Goal: Transaction & Acquisition: Obtain resource

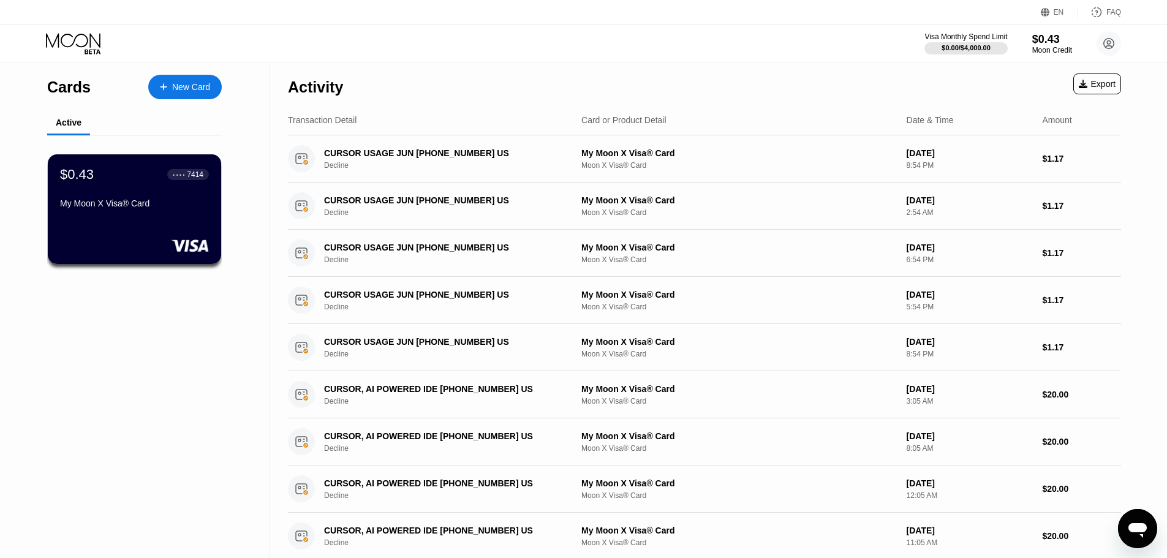
click at [725, 66] on div "Activity Export" at bounding box center [704, 83] width 833 height 43
click at [1105, 37] on circle at bounding box center [1109, 43] width 25 height 25
click at [1111, 43] on circle at bounding box center [1109, 43] width 25 height 25
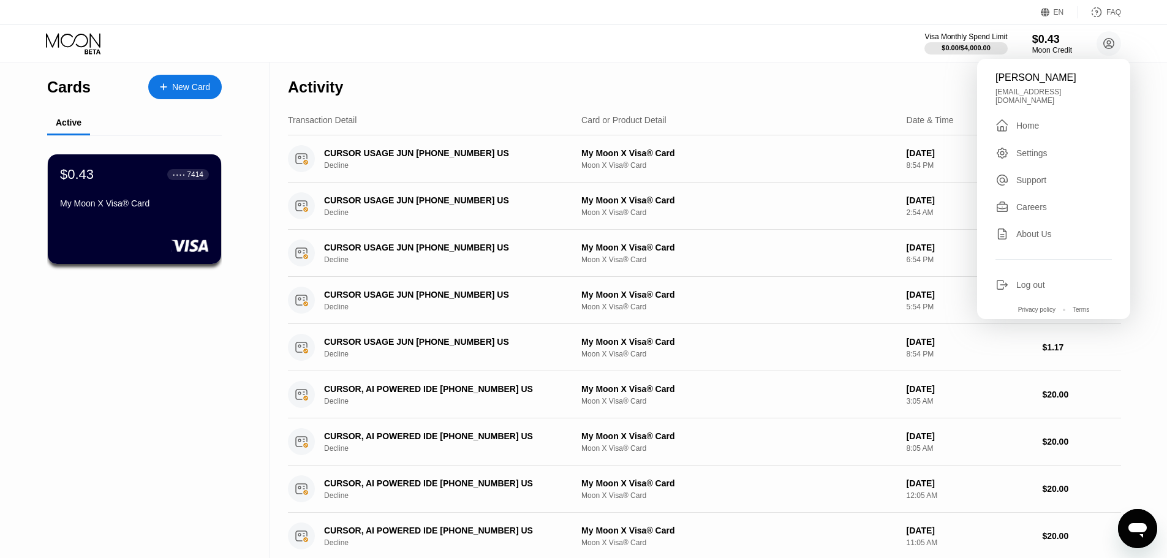
click at [1029, 281] on div "Log out" at bounding box center [1030, 285] width 29 height 10
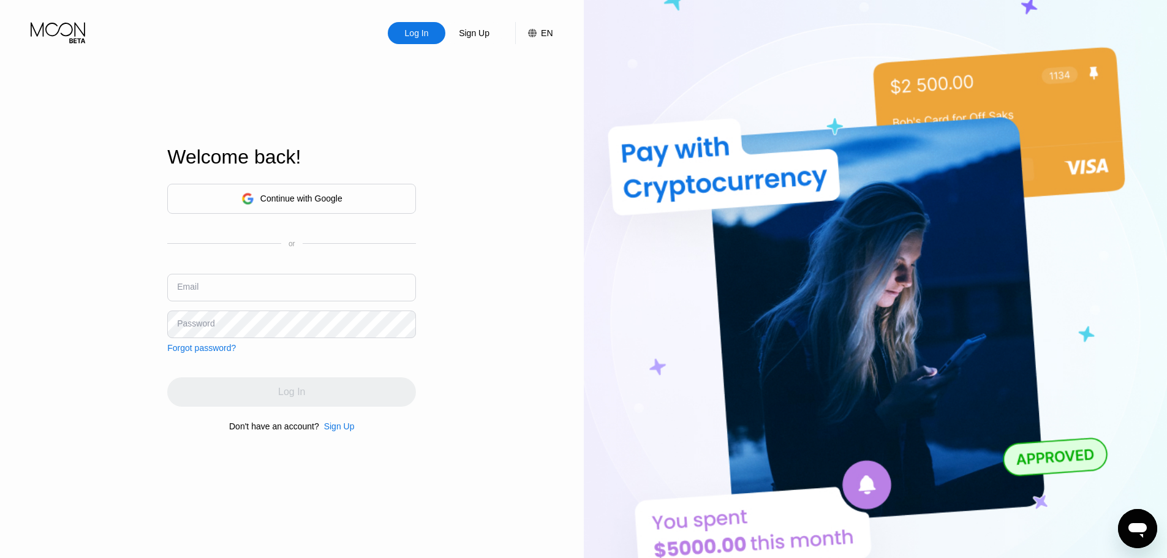
click at [301, 194] on div "Continue with Google" at bounding box center [301, 199] width 82 height 10
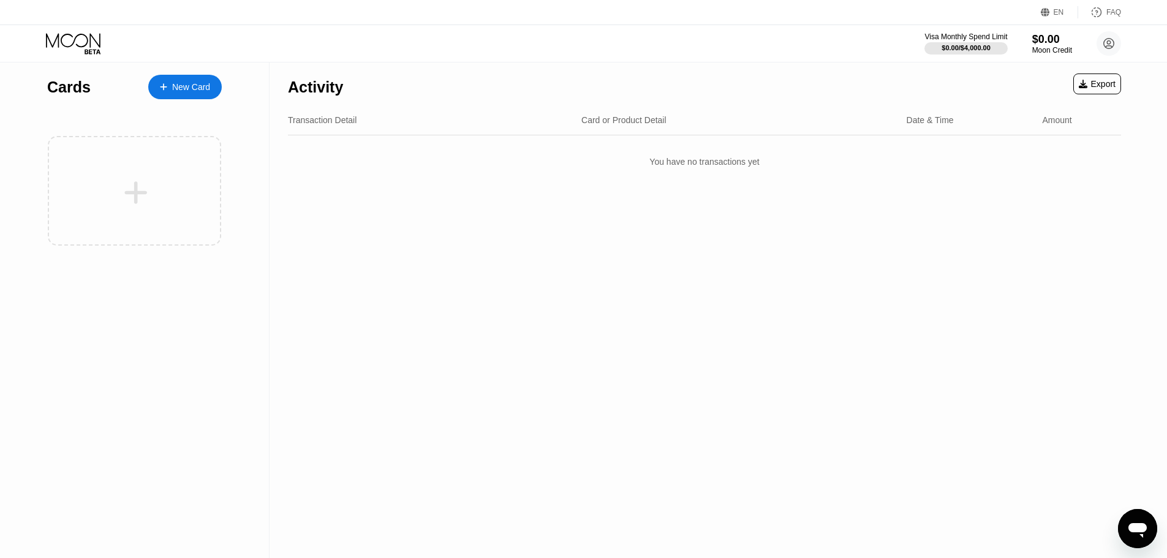
click at [185, 83] on div "New Card" at bounding box center [191, 87] width 38 height 10
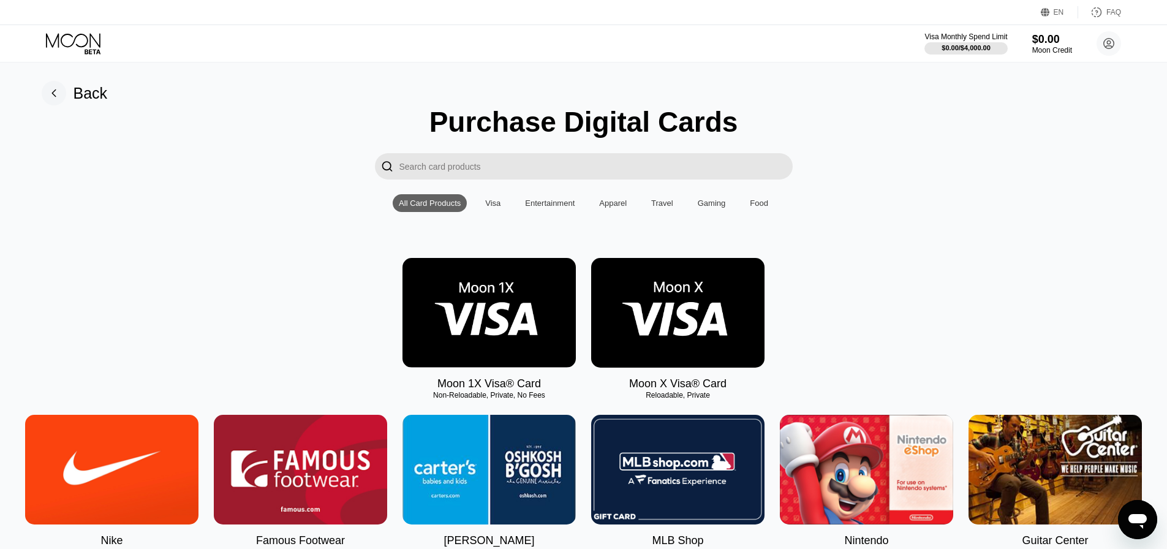
drag, startPoint x: 690, startPoint y: 295, endPoint x: 695, endPoint y: 289, distance: 7.4
click at [691, 294] on img at bounding box center [677, 313] width 173 height 110
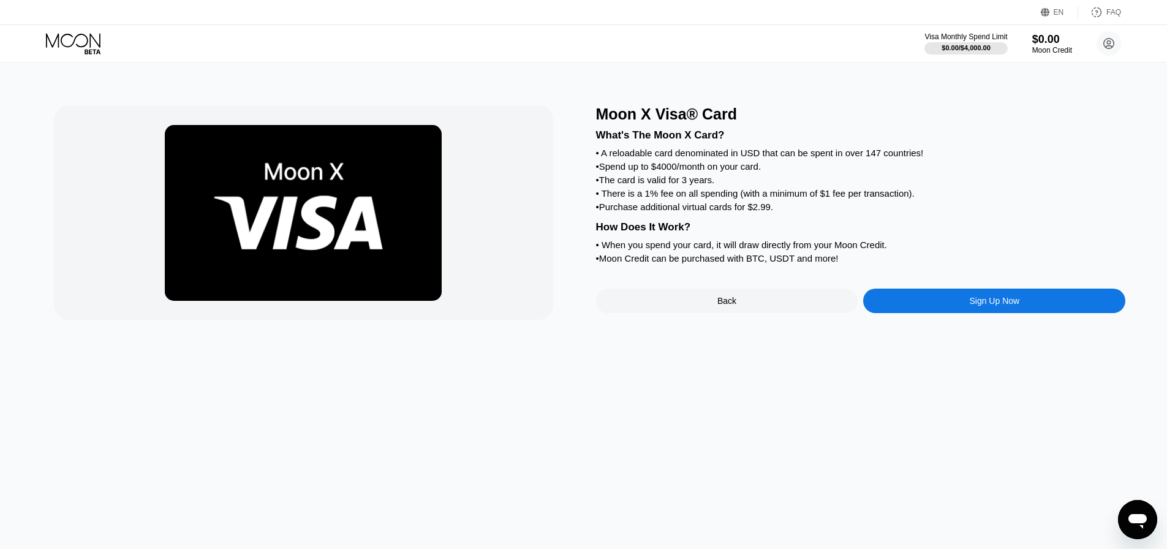
click at [964, 313] on div "Sign Up Now" at bounding box center [994, 301] width 262 height 25
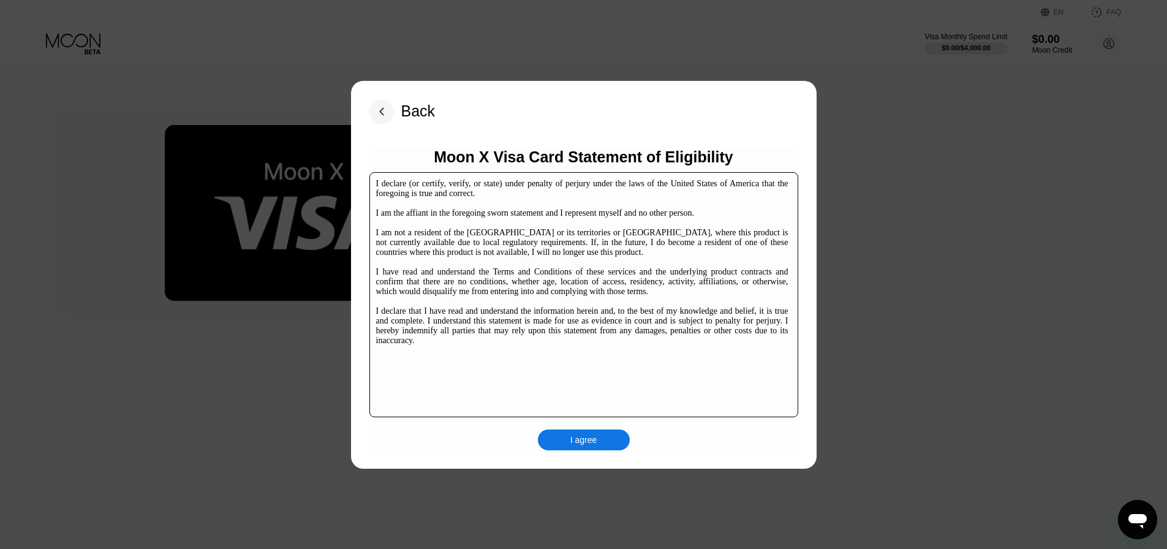
click at [603, 447] on div "I agree" at bounding box center [584, 439] width 92 height 21
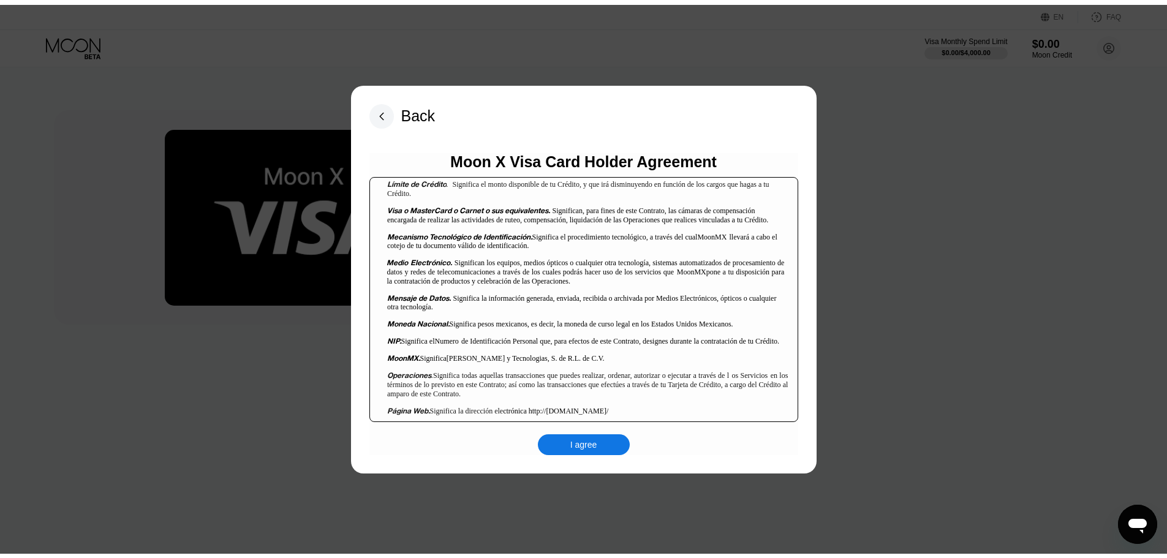
scroll to position [980, 0]
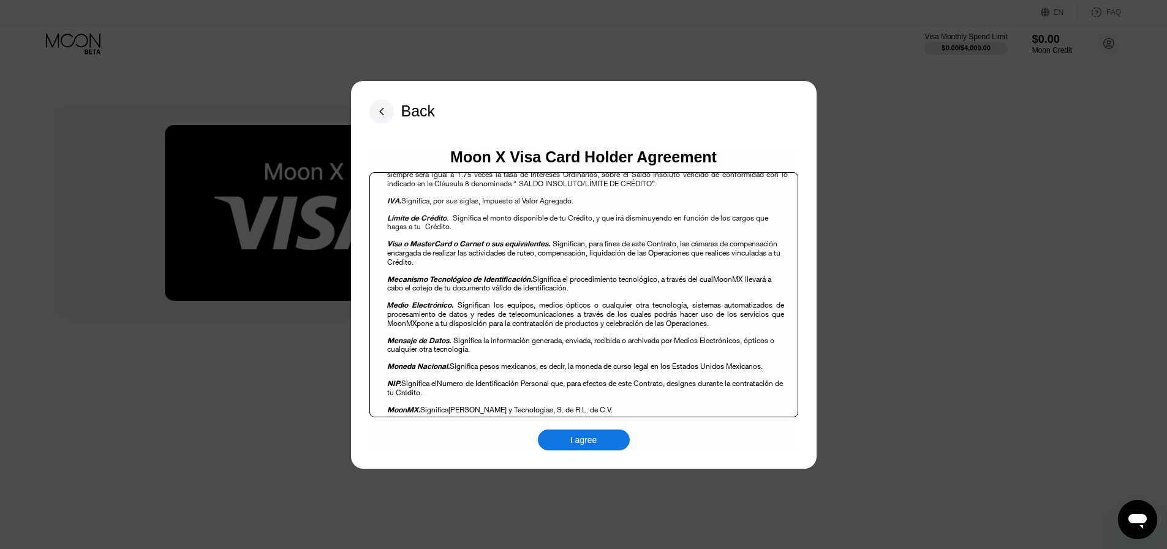
click at [592, 447] on div "I agree" at bounding box center [584, 439] width 92 height 21
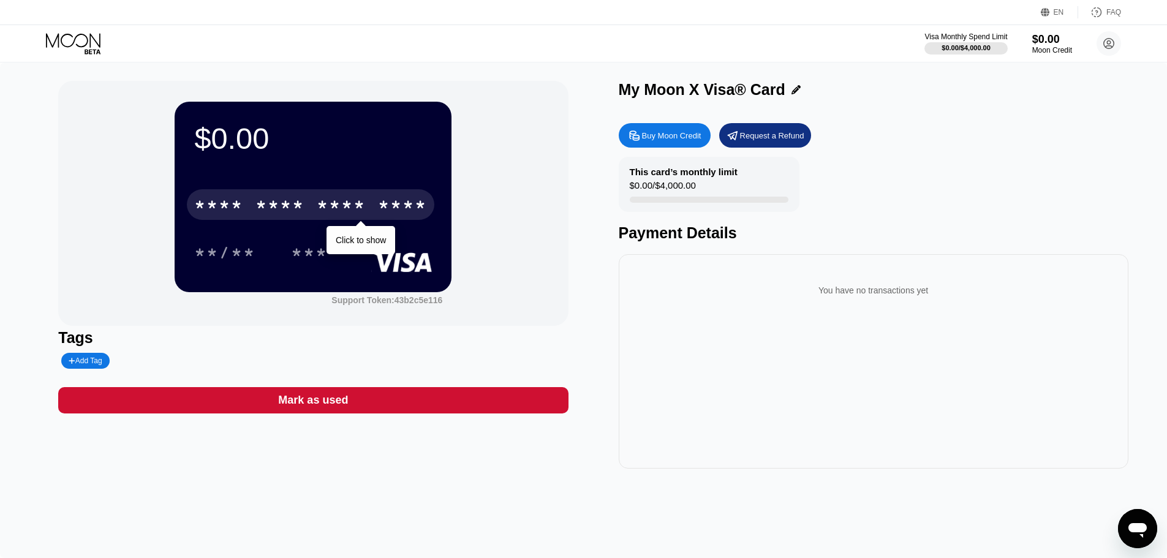
click at [339, 202] on div "* * * *" at bounding box center [341, 207] width 49 height 20
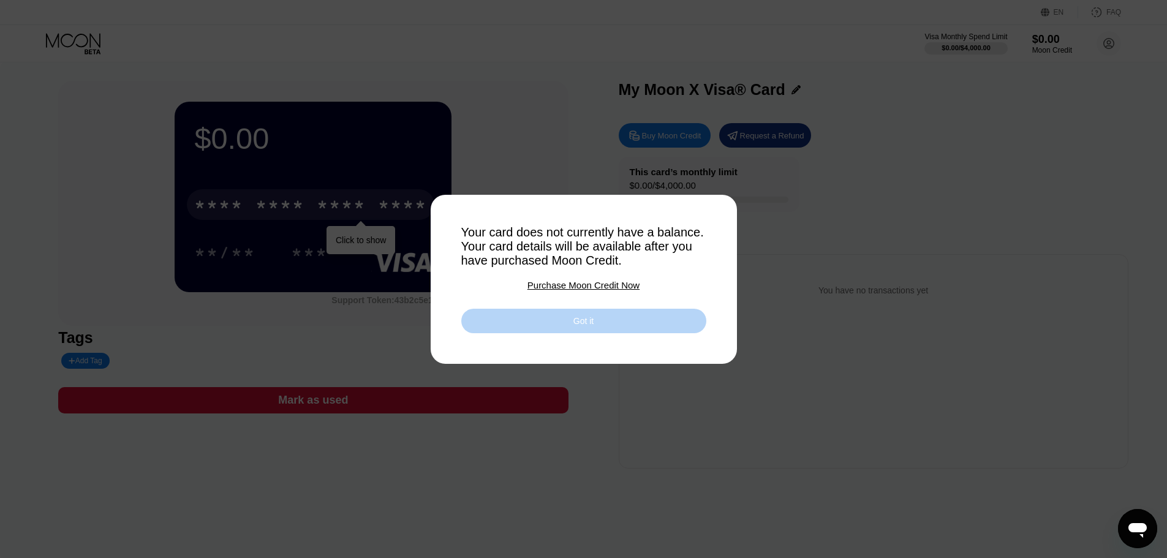
click at [591, 323] on div "Got it" at bounding box center [583, 320] width 20 height 11
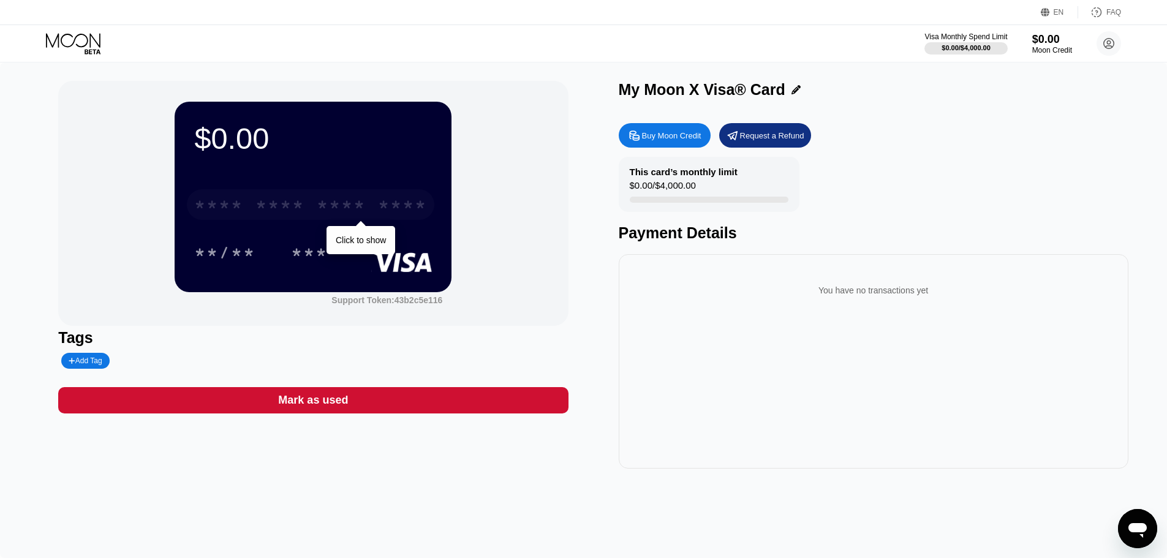
click at [306, 198] on div "* * * * * * * * * * * * ****" at bounding box center [310, 204] width 247 height 31
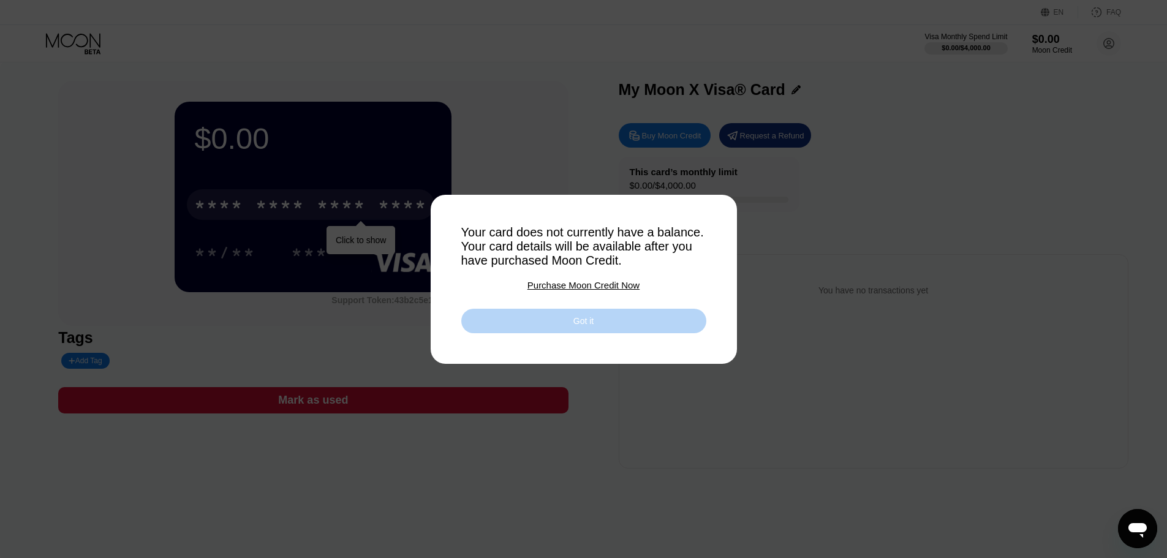
click at [553, 320] on div "Got it" at bounding box center [583, 321] width 245 height 25
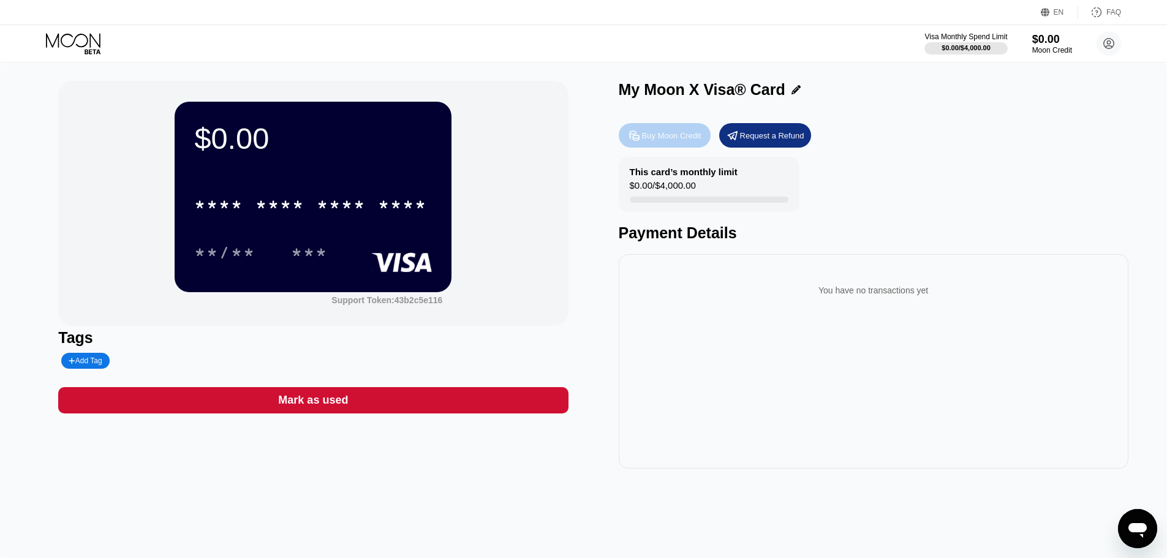
click at [657, 144] on div "Buy Moon Credit" at bounding box center [665, 135] width 92 height 25
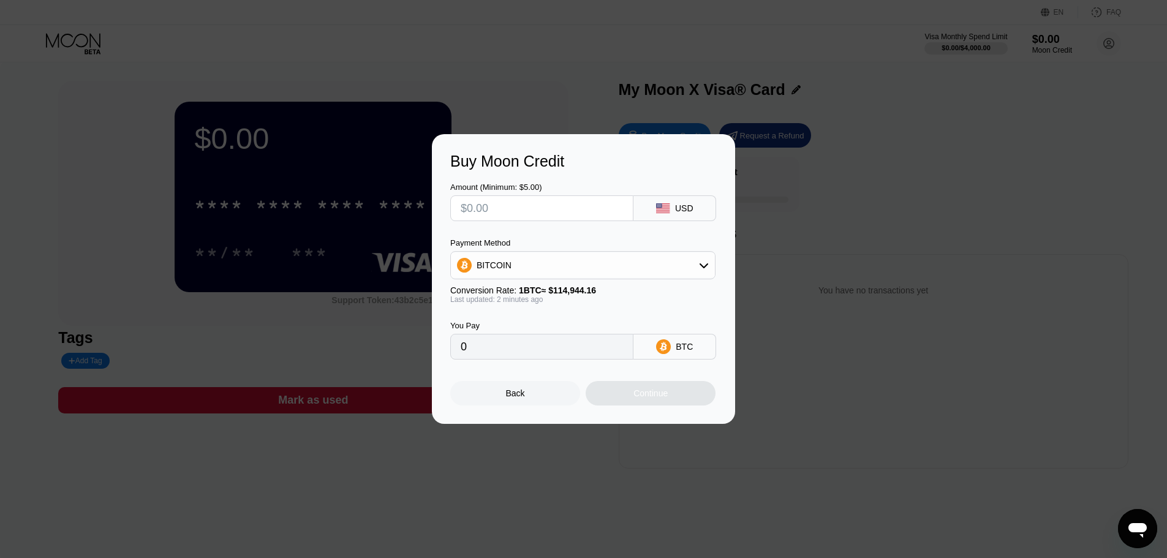
click at [505, 203] on input "text" at bounding box center [542, 208] width 162 height 25
click at [511, 263] on div "BITCOIN" at bounding box center [583, 265] width 264 height 25
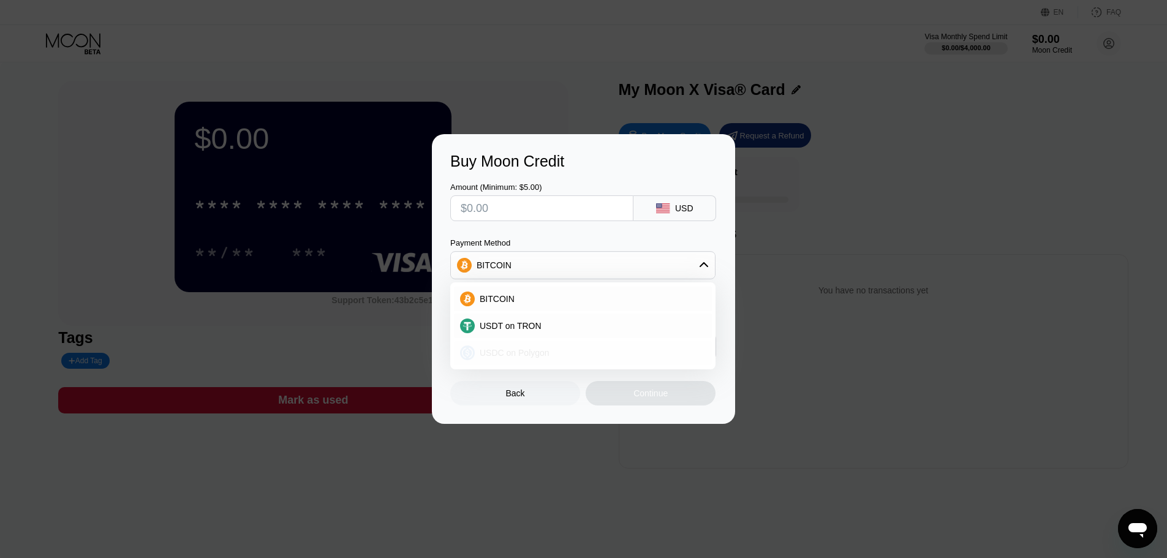
click at [510, 352] on span "USDC on Polygon" at bounding box center [515, 353] width 70 height 10
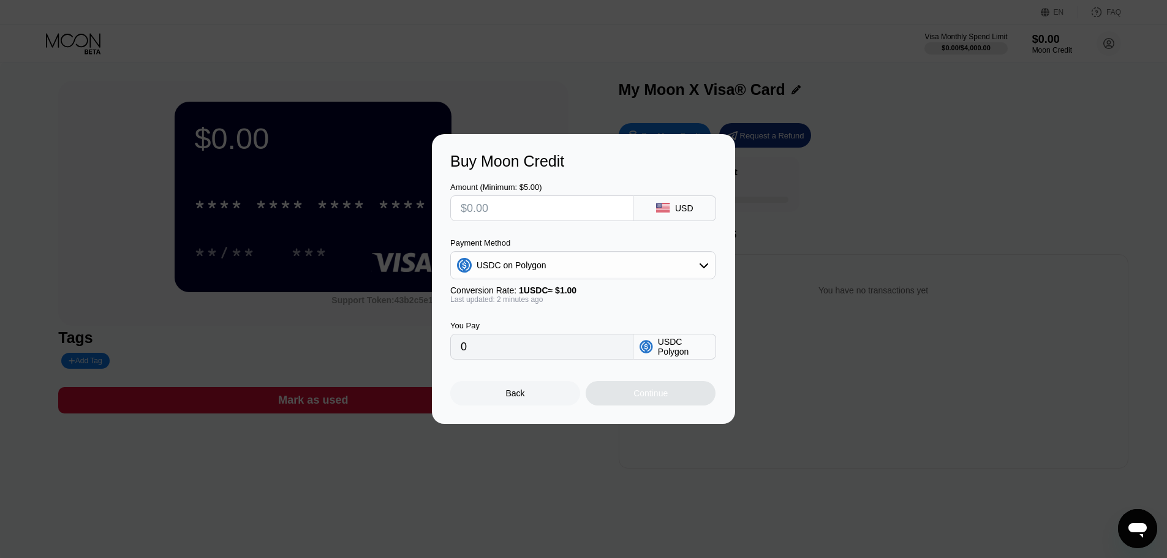
click at [586, 357] on input "0" at bounding box center [542, 346] width 162 height 25
click at [524, 216] on input "text" at bounding box center [542, 208] width 162 height 25
type input "$22"
type input "22.00000000"
type input "$22"
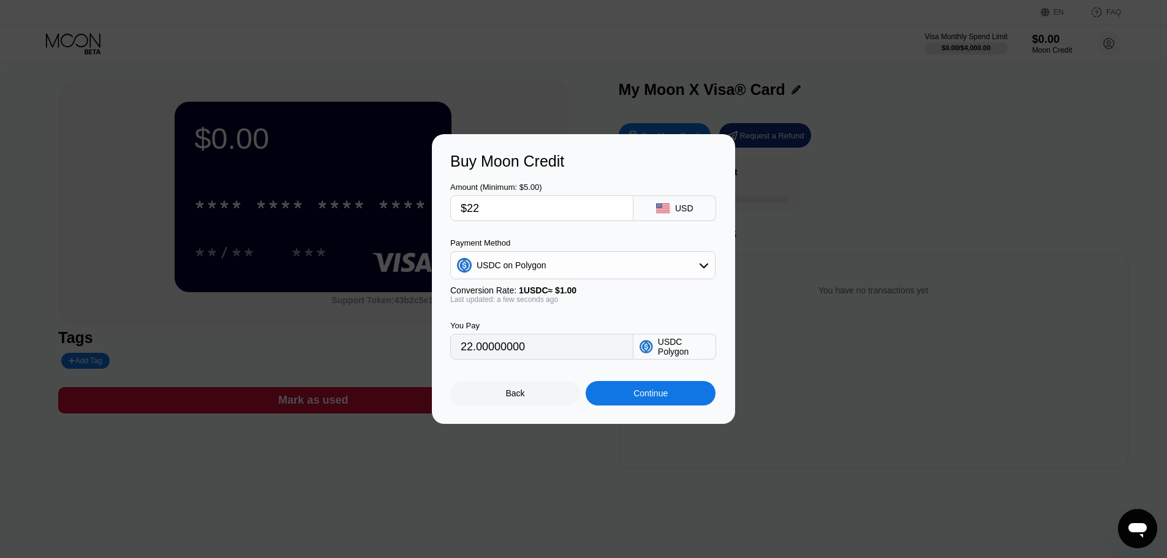
click at [636, 398] on div "Continue" at bounding box center [650, 393] width 34 height 10
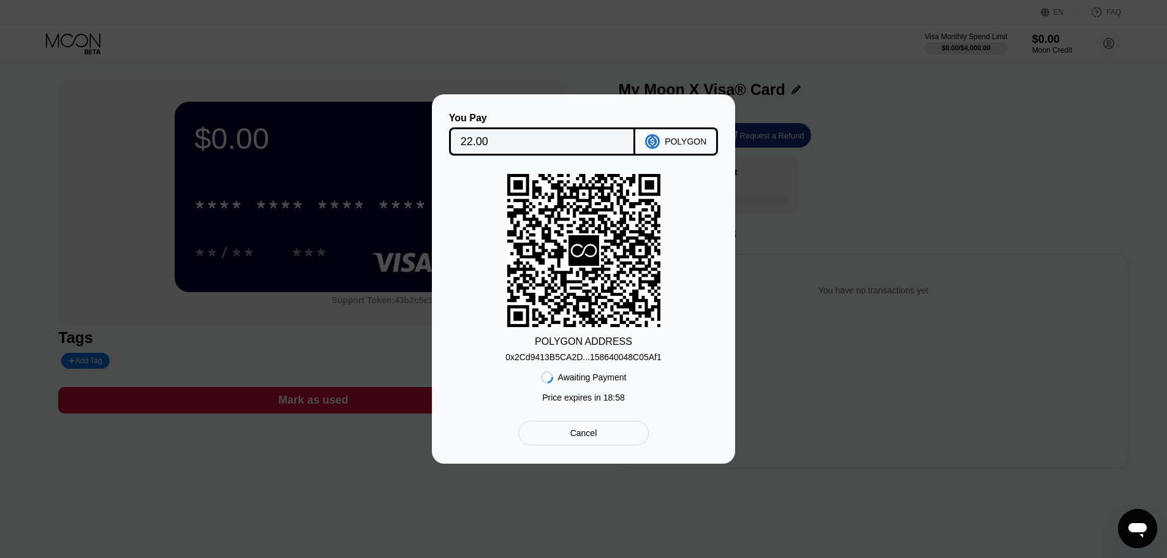
click at [576, 357] on div "0x2Cd9413B5CA2D...158640048C05Af1" at bounding box center [583, 357] width 156 height 10
click at [583, 439] on div "Cancel" at bounding box center [583, 433] width 27 height 11
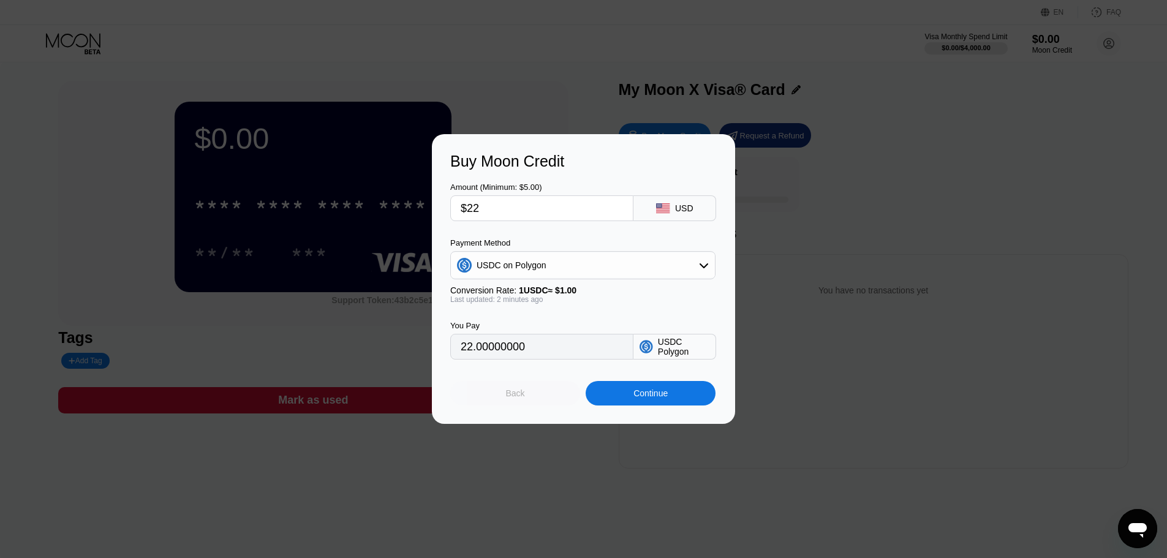
drag, startPoint x: 526, startPoint y: 394, endPoint x: 483, endPoint y: 364, distance: 52.8
click at [485, 376] on div "Back Continue" at bounding box center [583, 383] width 266 height 46
click at [473, 347] on input "22.00000000" at bounding box center [542, 346] width 162 height 25
click at [472, 353] on input "22.00000000" at bounding box center [542, 346] width 162 height 25
click at [535, 358] on input "22.00000000" at bounding box center [542, 346] width 162 height 25
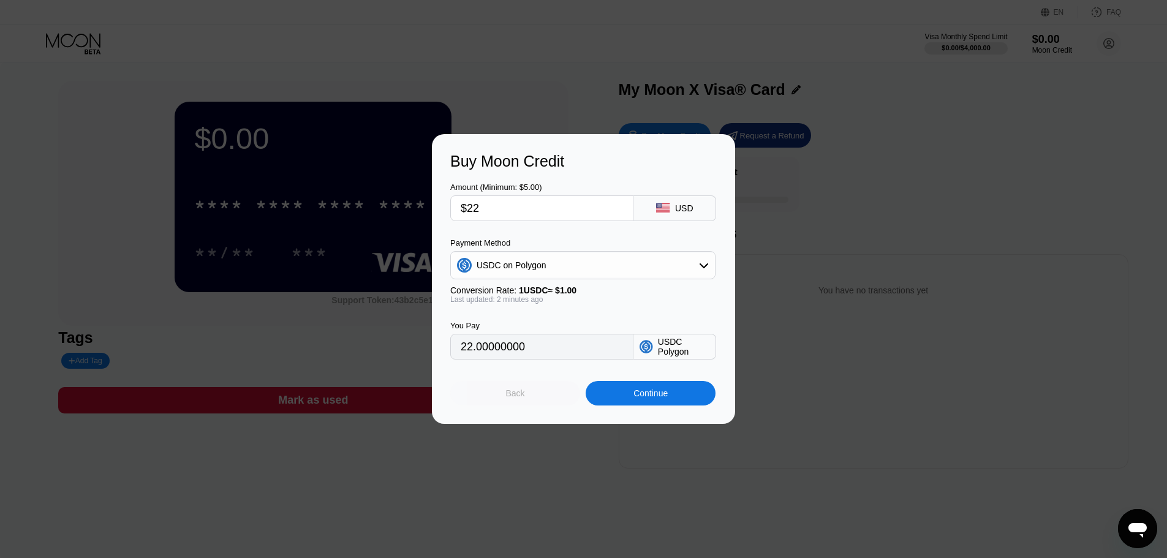
click at [495, 394] on div "Back" at bounding box center [515, 393] width 130 height 25
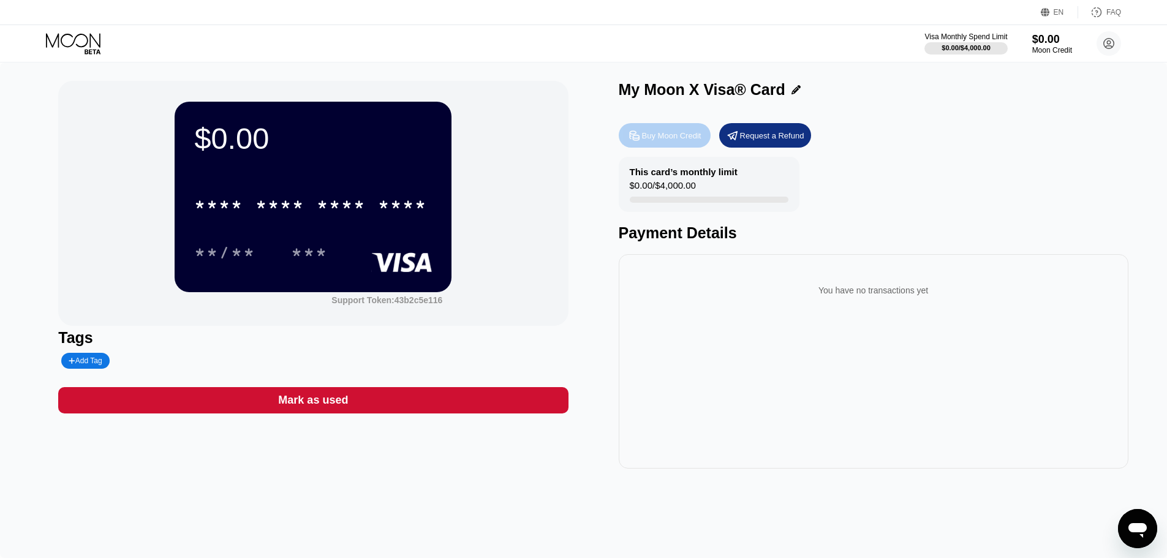
click at [680, 137] on div "Buy Moon Credit" at bounding box center [671, 135] width 59 height 10
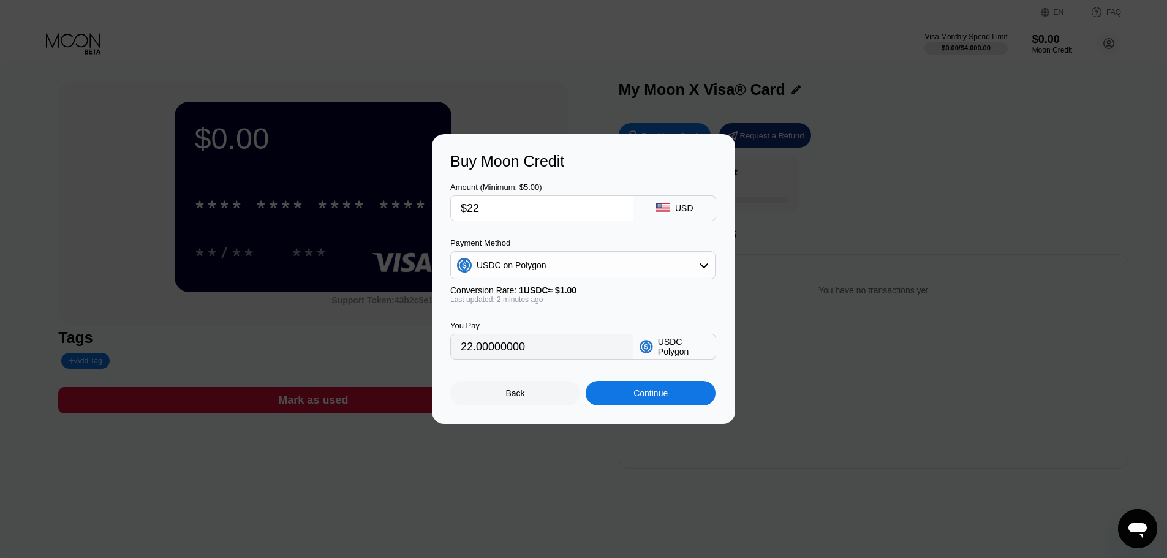
click at [501, 213] on input "$22" at bounding box center [542, 208] width 162 height 25
type input "$2"
type input "2.00000000"
type input "0"
type input "$1"
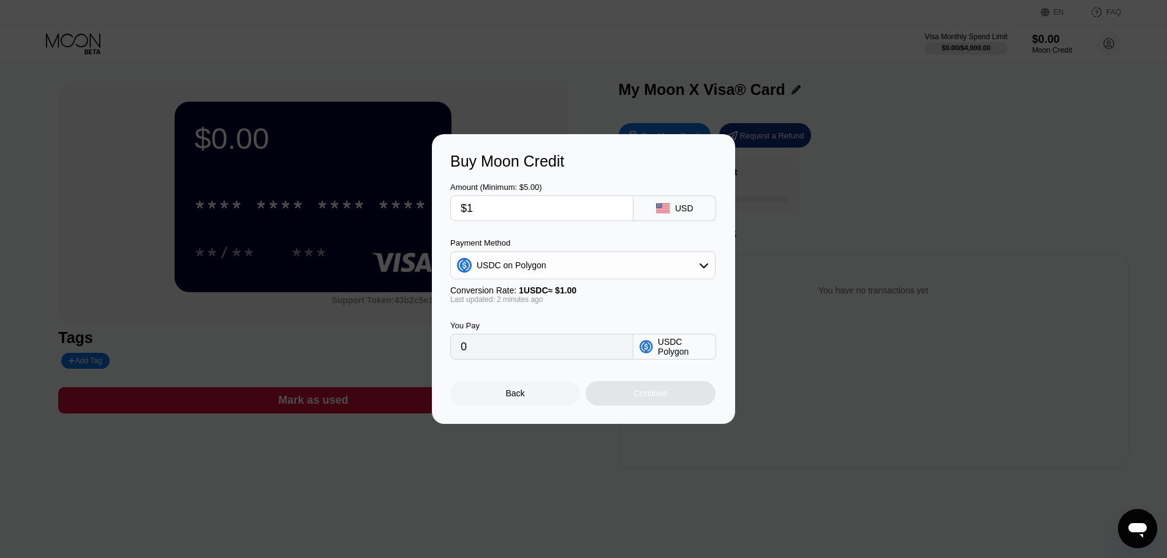
type input "1.00000000"
type input "$10"
type input "10.00000000"
type input "$10"
click at [653, 398] on div "Continue" at bounding box center [650, 393] width 34 height 10
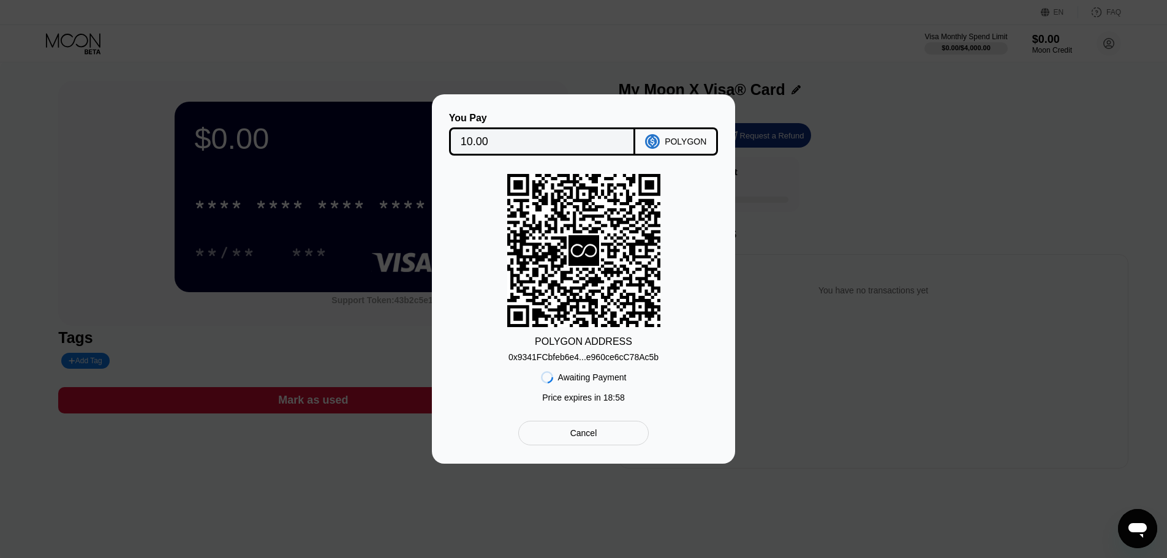
click at [573, 352] on div "0x9341FCbfeb6e4...e960ce6cC78Ac5b" at bounding box center [583, 357] width 150 height 10
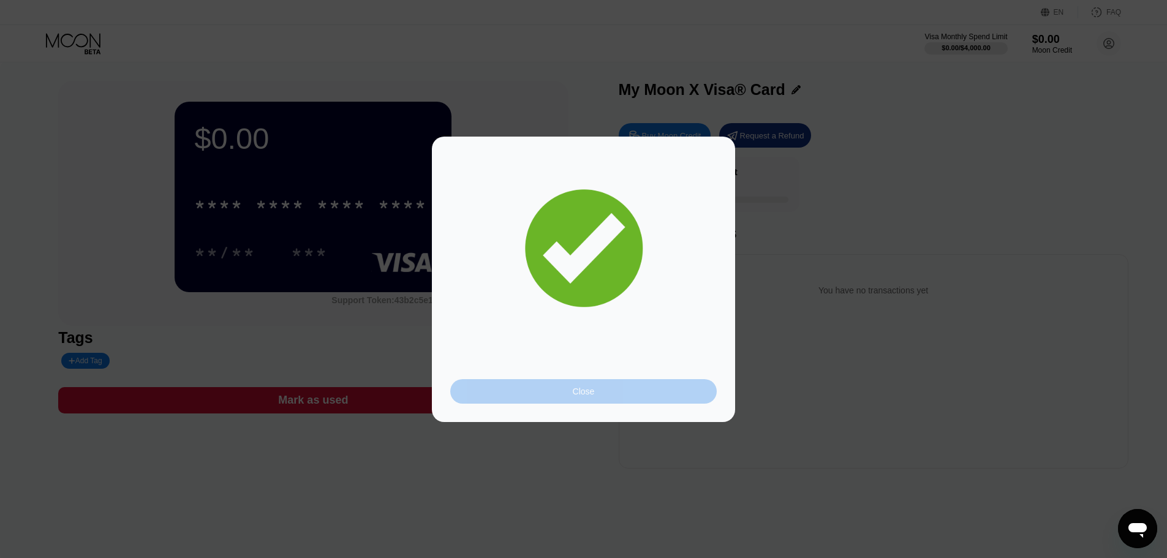
click at [581, 388] on div "Close" at bounding box center [584, 392] width 22 height 10
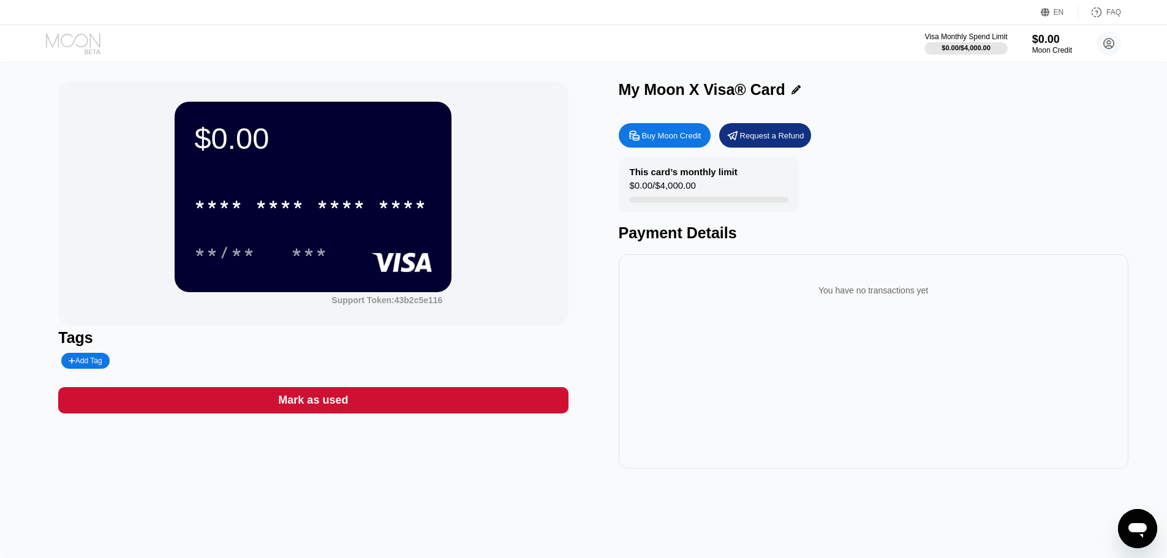
click at [80, 39] on icon at bounding box center [74, 43] width 57 height 21
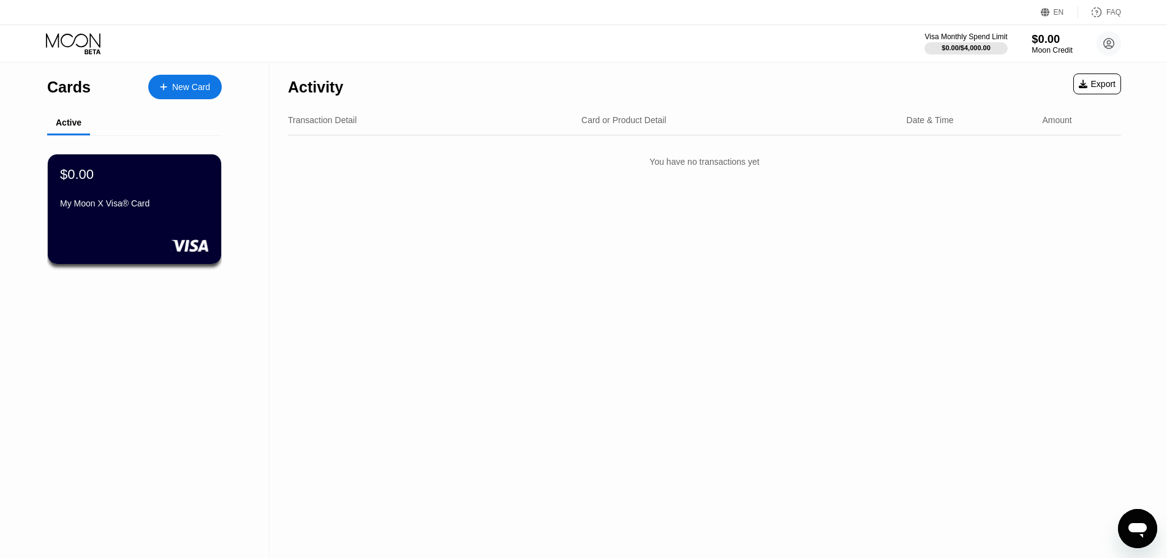
click at [1052, 50] on div "Moon Credit" at bounding box center [1052, 50] width 41 height 9
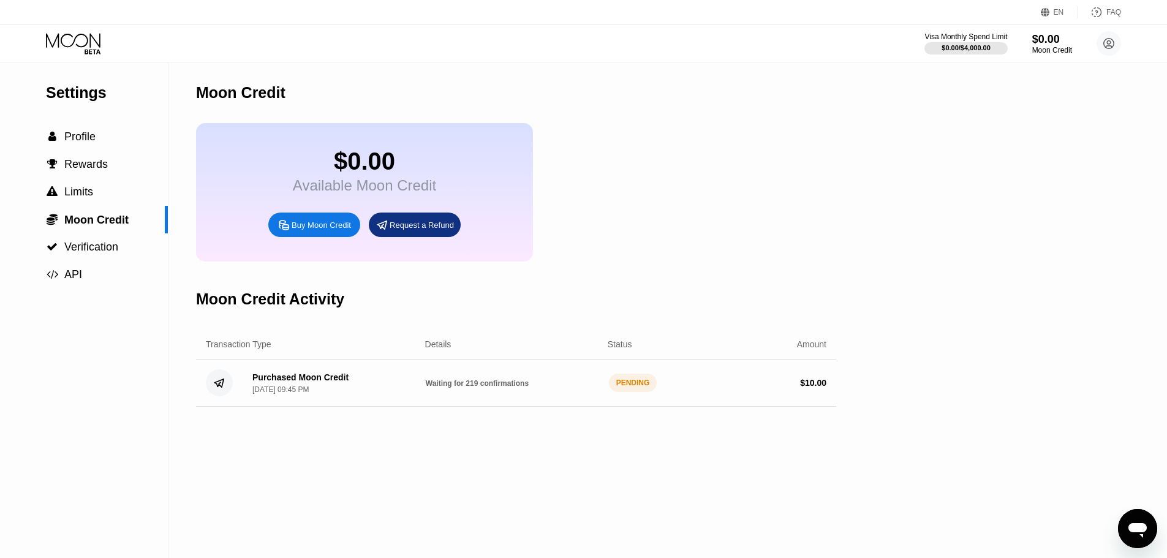
click at [377, 394] on div "Purchased Moon Credit [DATE] 09:45 PM" at bounding box center [329, 382] width 173 height 21
click at [553, 388] on div "Waiting for 219 confirmations" at bounding box center [512, 383] width 173 height 10
click at [298, 230] on div "Buy Moon Credit" at bounding box center [321, 225] width 59 height 10
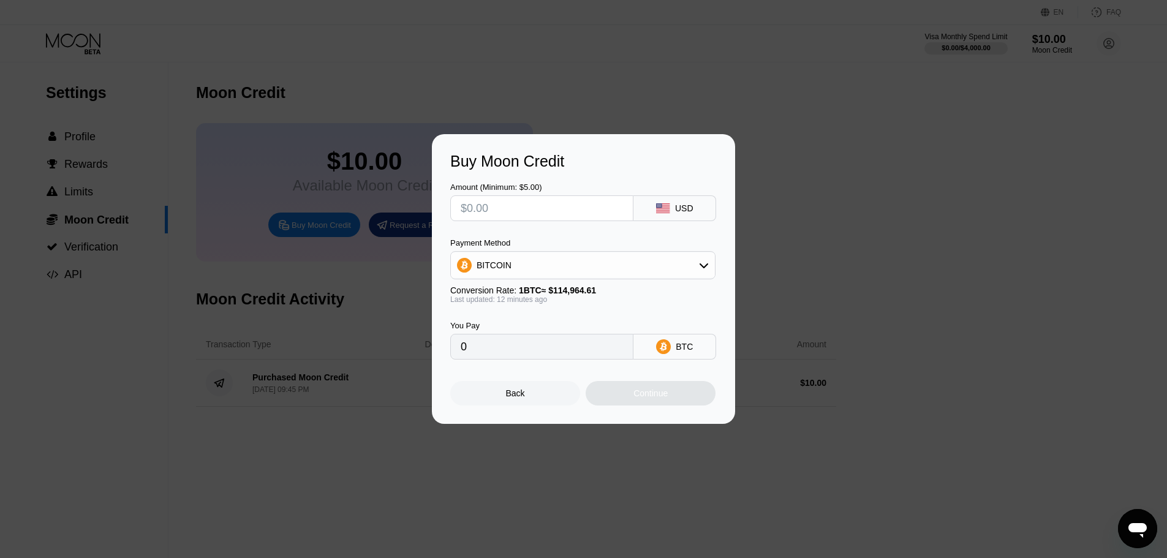
click at [522, 209] on input "text" at bounding box center [542, 208] width 162 height 25
click at [517, 205] on input "text" at bounding box center [542, 208] width 162 height 25
type input "$1"
type input "0.00000870"
type input "$12"
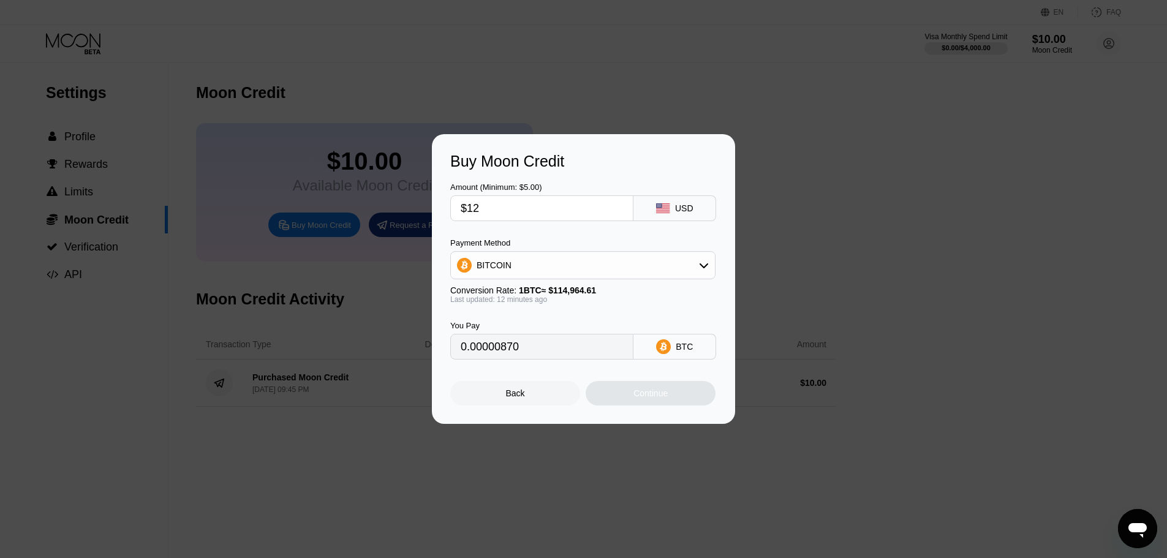
type input "0.00010440"
type input "$12"
click at [527, 261] on div "BITCOIN" at bounding box center [583, 265] width 264 height 25
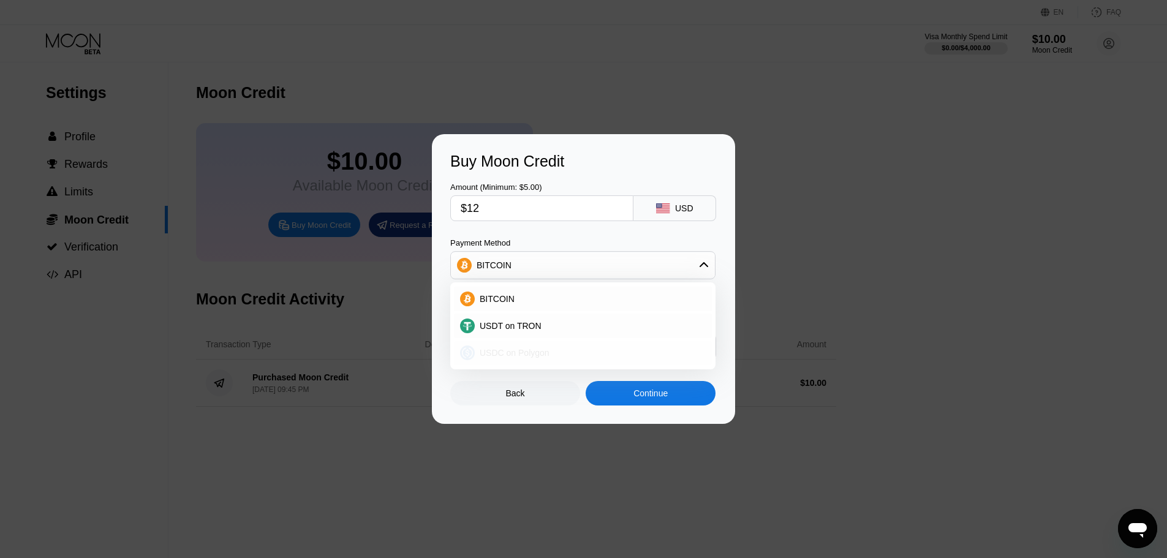
click at [540, 356] on span "USDC on Polygon" at bounding box center [515, 353] width 70 height 10
type input "12.00000000"
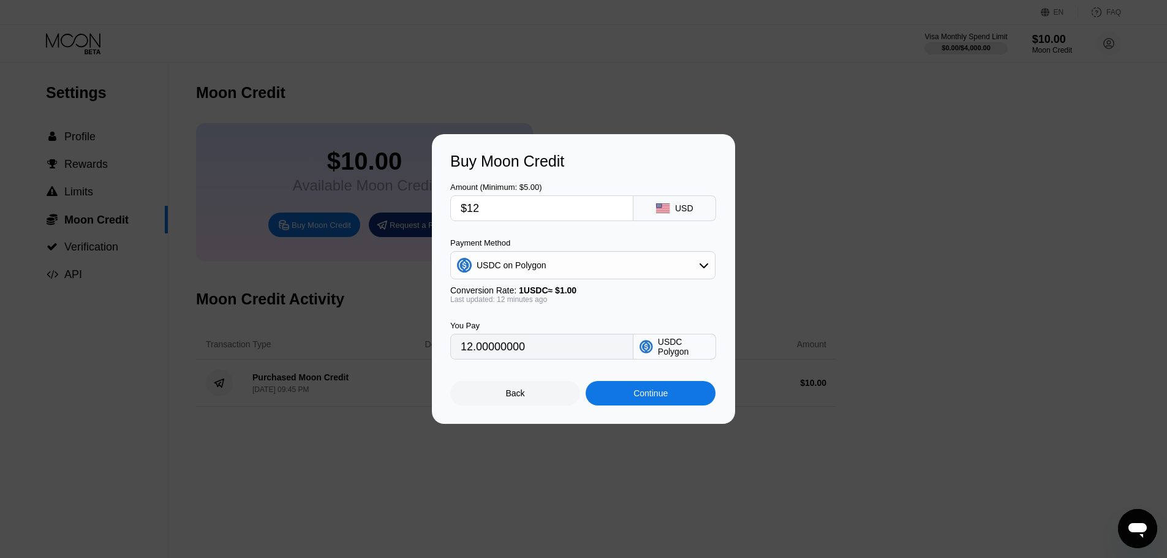
click at [662, 394] on div "Continue" at bounding box center [650, 393] width 34 height 10
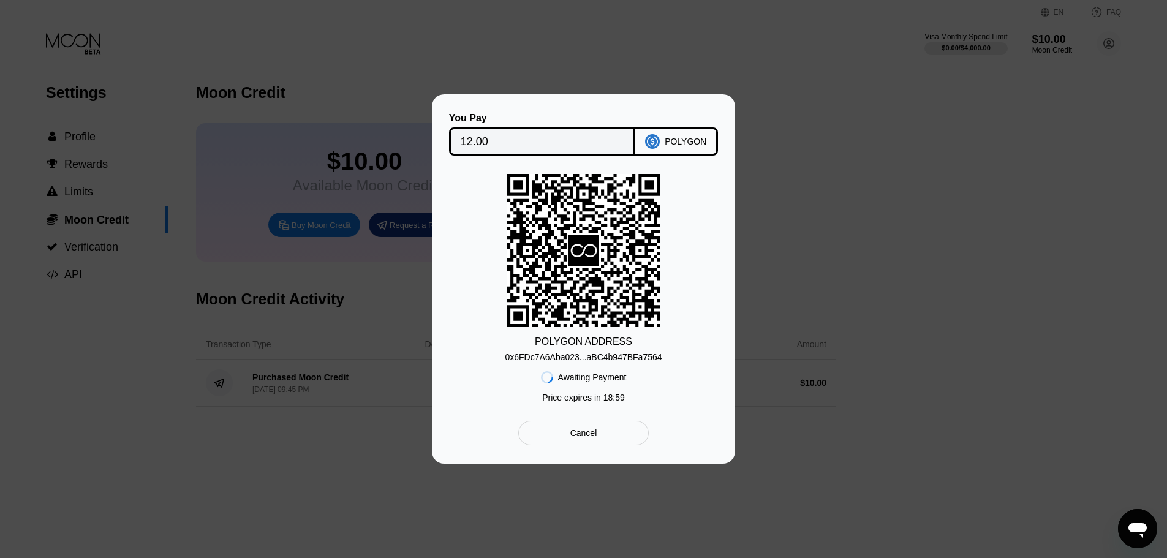
click at [570, 361] on div "0x6FDc7A6Aba023...aBC4b947BFa7564" at bounding box center [583, 357] width 157 height 10
click at [524, 137] on input "12.00" at bounding box center [543, 141] width 164 height 25
click at [636, 362] on div "0x6FDc7A6Aba023...aBC4b947BFa7564" at bounding box center [583, 357] width 157 height 10
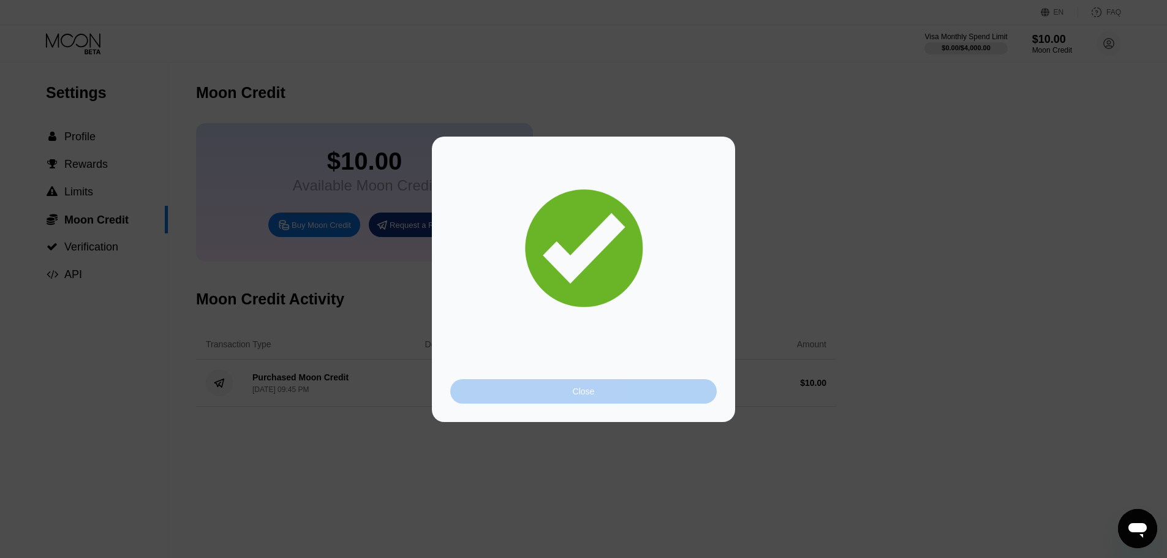
click at [586, 390] on div "Close" at bounding box center [584, 392] width 22 height 10
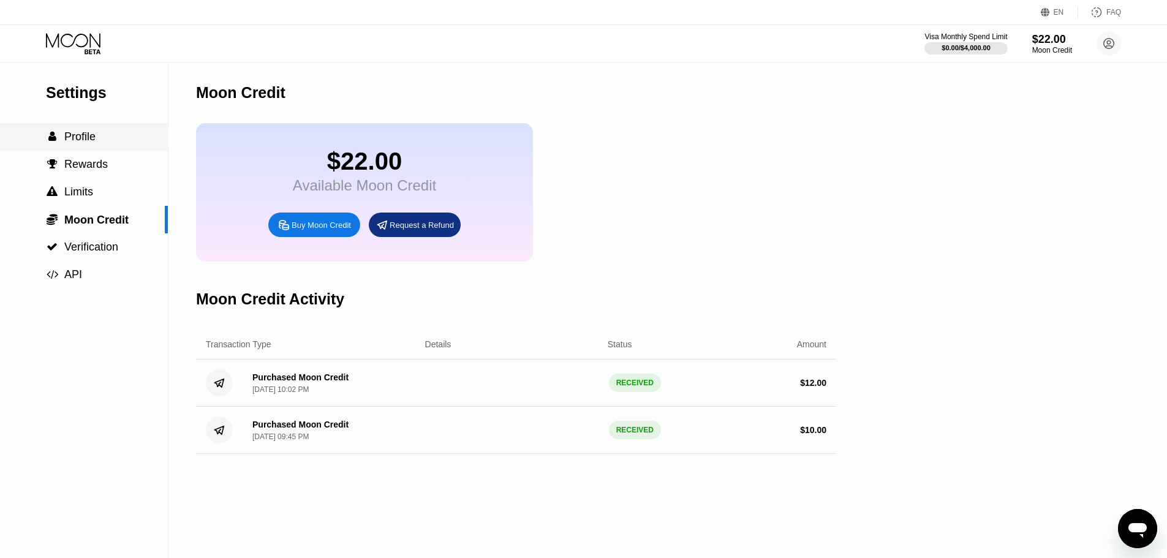
click at [95, 135] on span "Profile" at bounding box center [79, 136] width 31 height 12
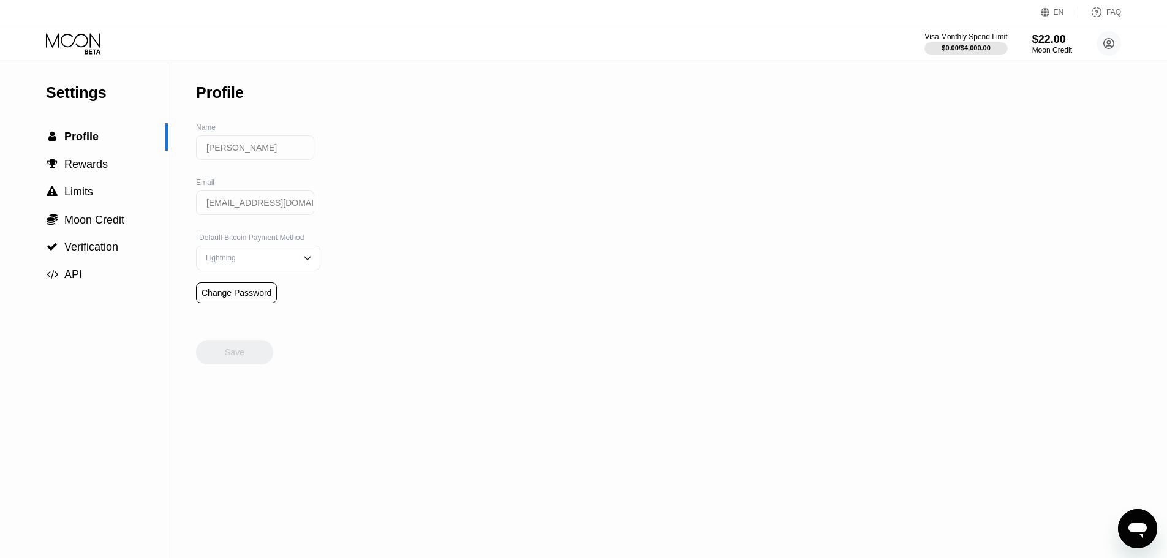
click at [65, 43] on icon at bounding box center [74, 43] width 57 height 21
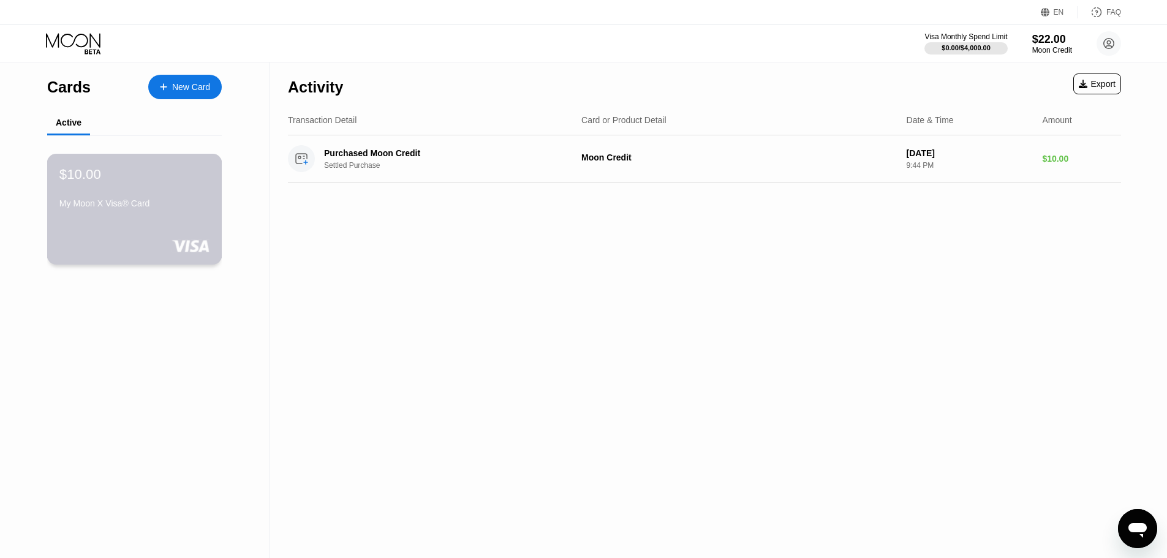
click at [148, 225] on div "$10.00 My Moon X Visa® Card" at bounding box center [134, 209] width 175 height 111
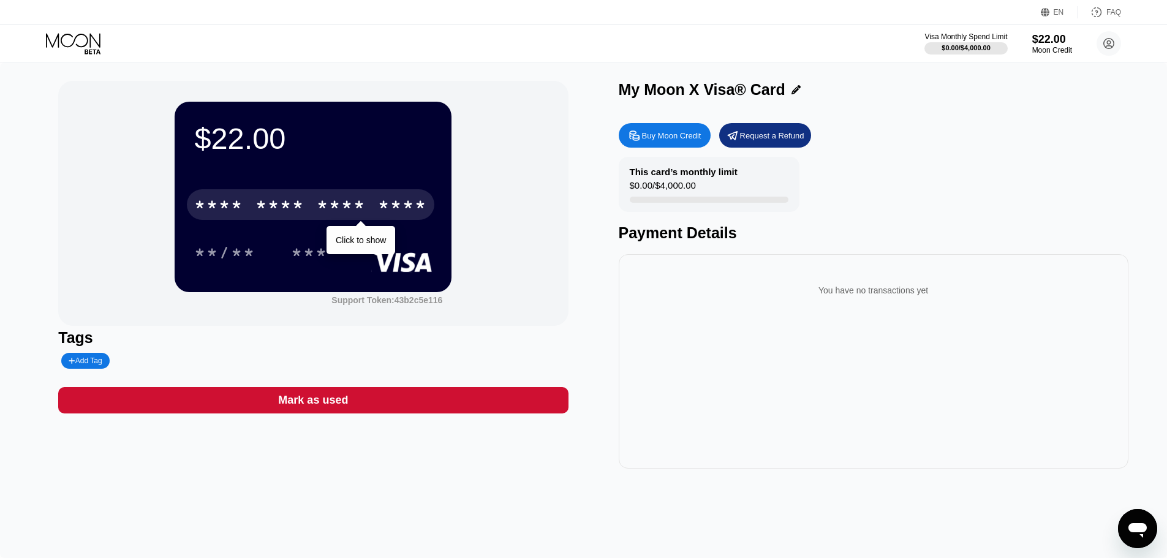
click at [320, 201] on div "* * * *" at bounding box center [341, 207] width 49 height 20
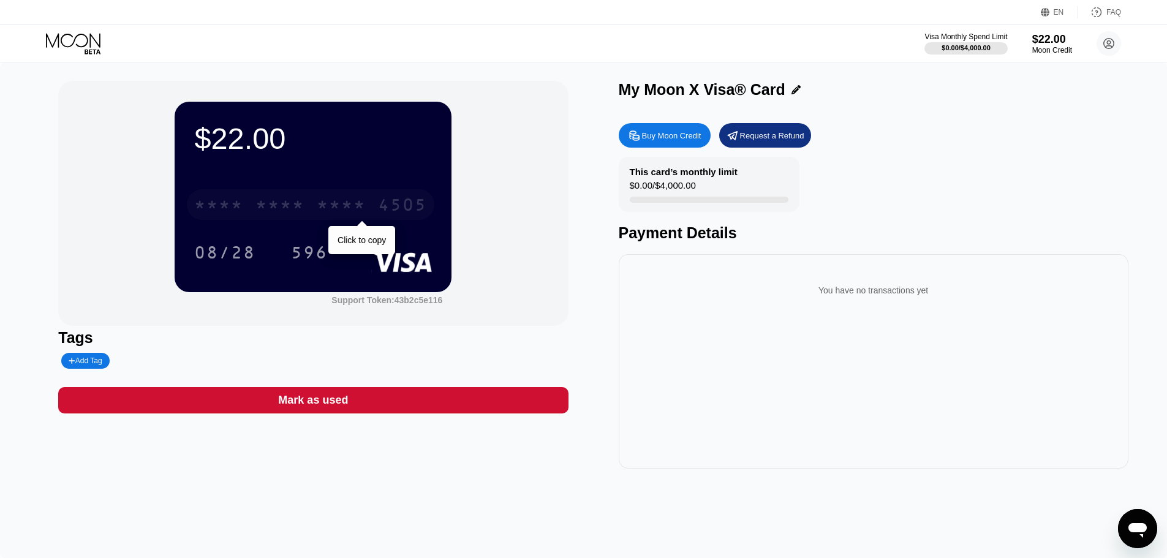
click at [320, 201] on div "* * * *" at bounding box center [341, 207] width 49 height 20
click at [1109, 41] on icon at bounding box center [1109, 43] width 7 height 7
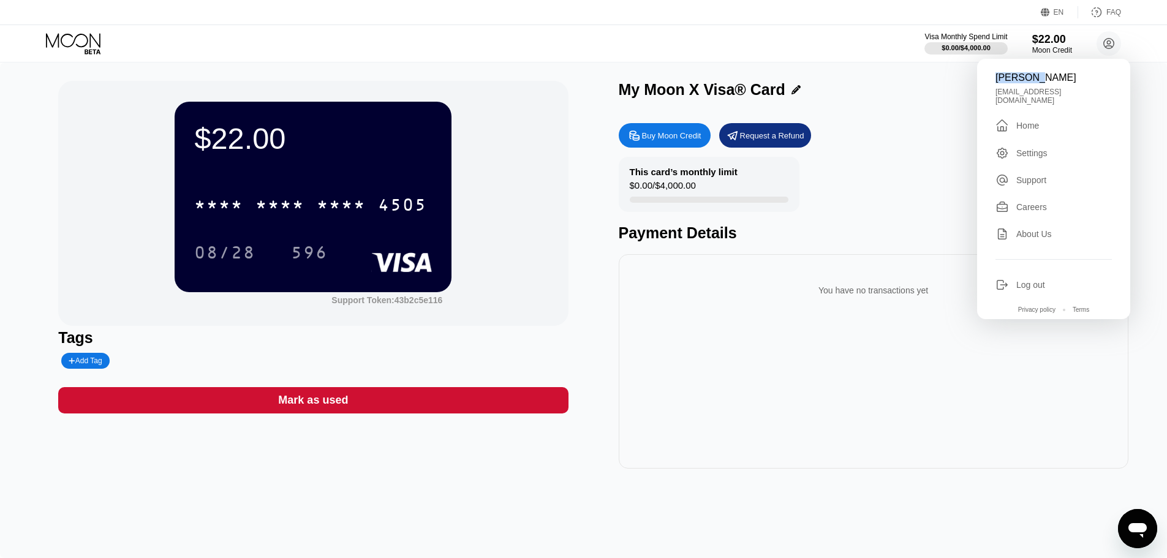
drag, startPoint x: 1025, startPoint y: 77, endPoint x: 997, endPoint y: 78, distance: 27.6
click at [997, 78] on div "[PERSON_NAME]" at bounding box center [1053, 77] width 116 height 11
copy div "[PERSON_NAME]"
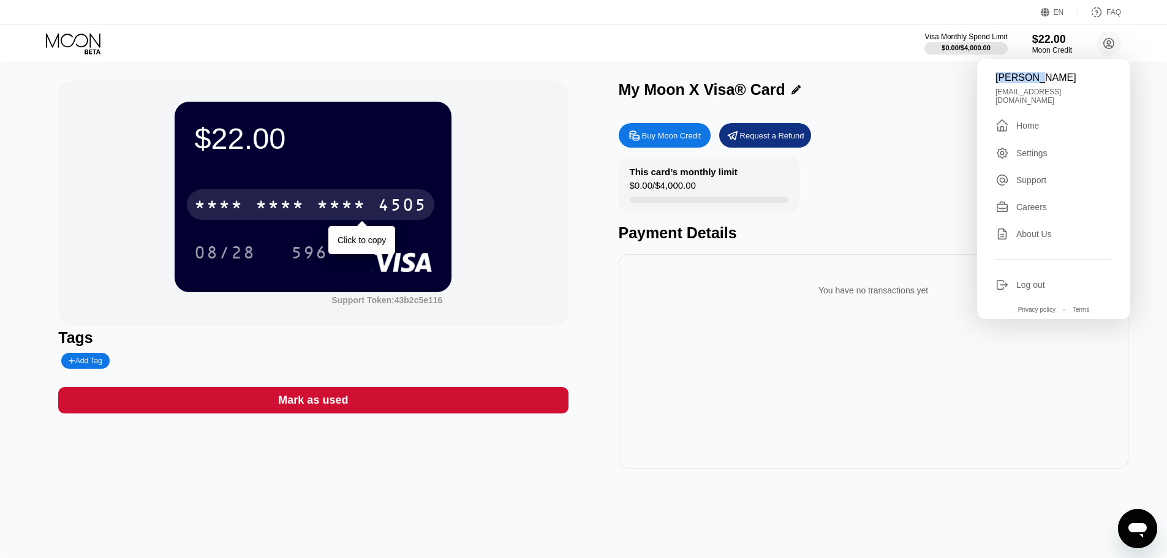
click at [352, 190] on div "* * * * * * * * * * * * 4505 Click to copy" at bounding box center [313, 201] width 238 height 42
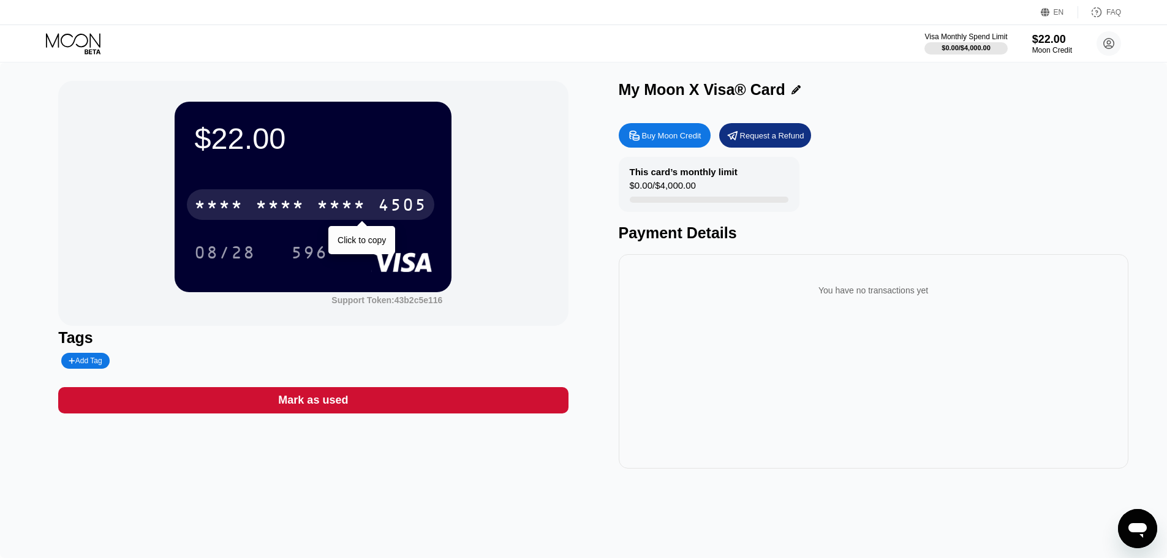
click at [338, 202] on div "* * * *" at bounding box center [341, 207] width 49 height 20
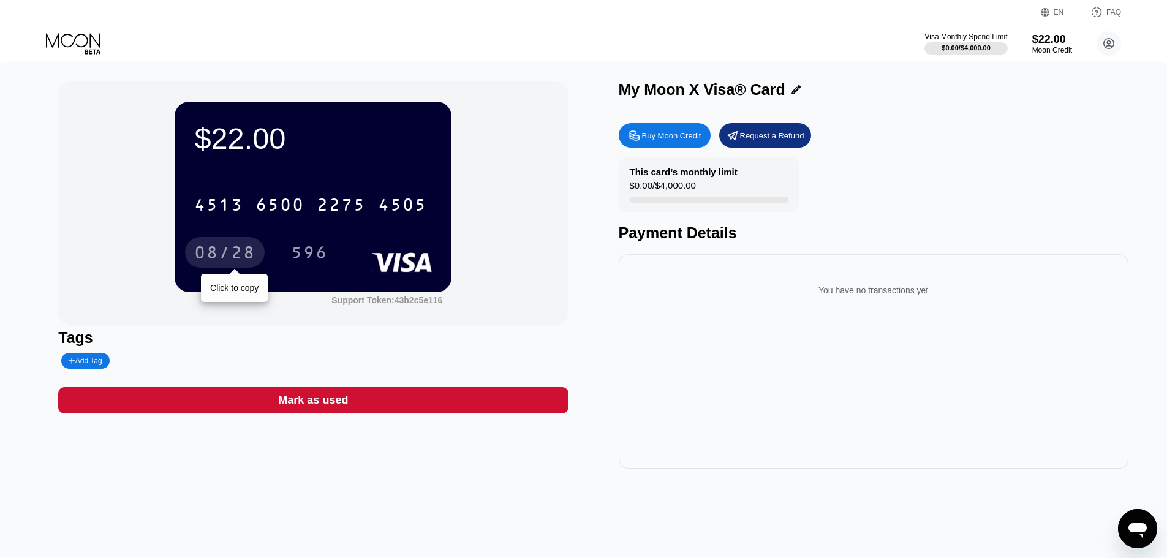
click at [250, 256] on div "08/28" at bounding box center [224, 254] width 61 height 20
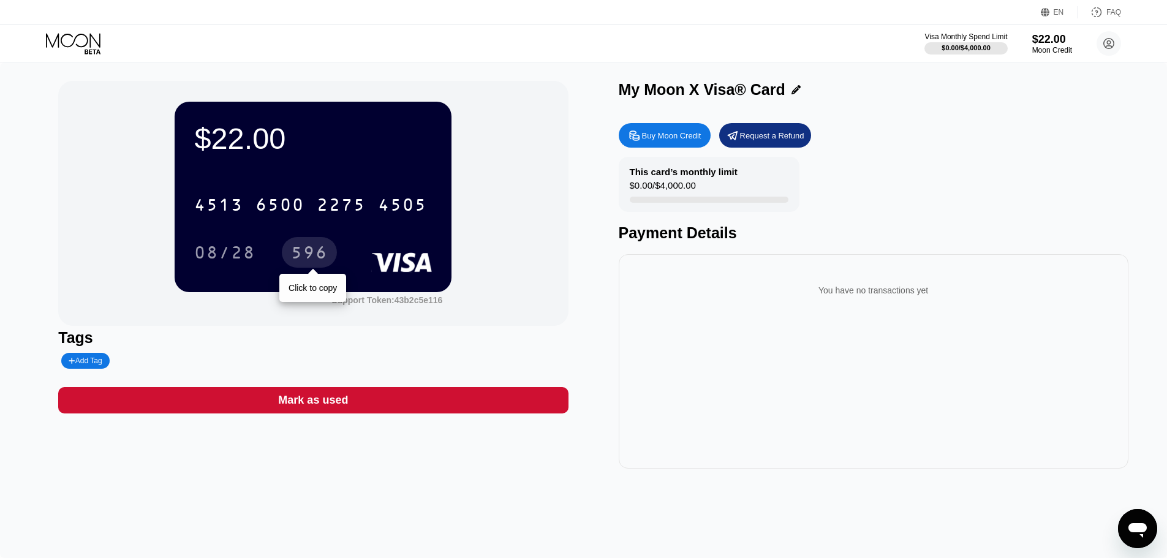
click at [311, 263] on div "596" at bounding box center [309, 254] width 37 height 20
